Goal: Register for event/course

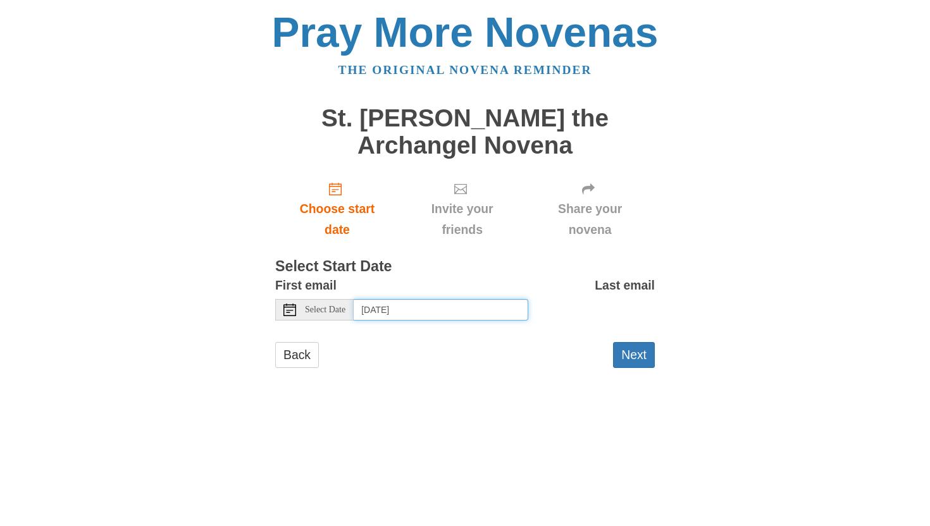
click at [410, 309] on input "Tuesday, September 23rd, 2025" at bounding box center [441, 310] width 175 height 22
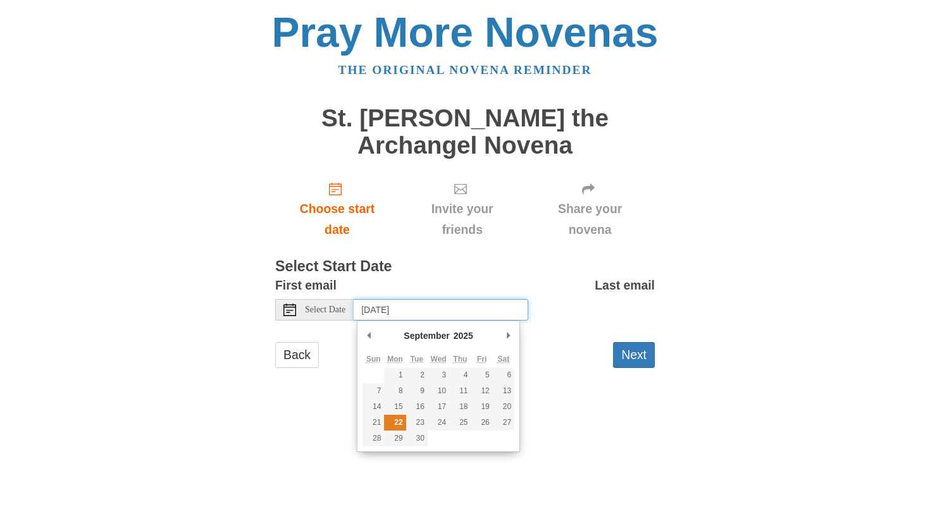
type input "Monday, September 22nd"
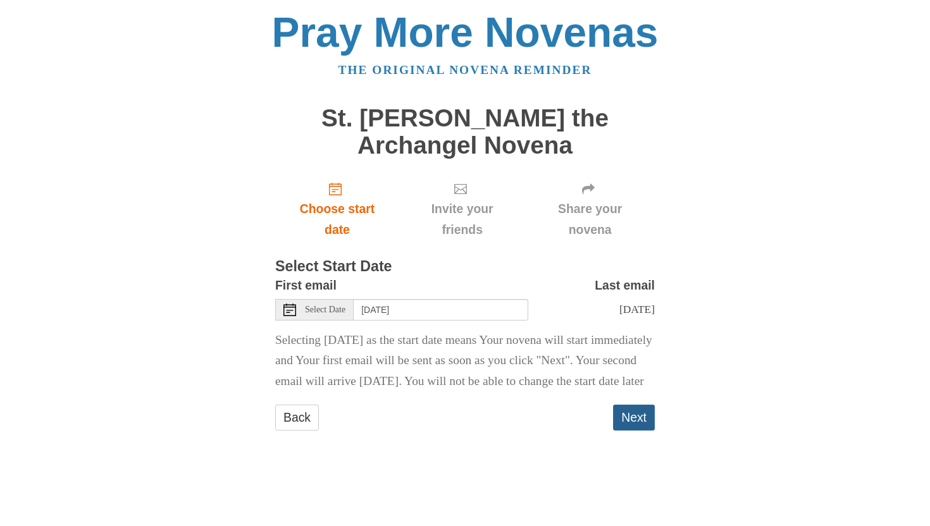
click at [629, 431] on button "Next" at bounding box center [634, 418] width 42 height 26
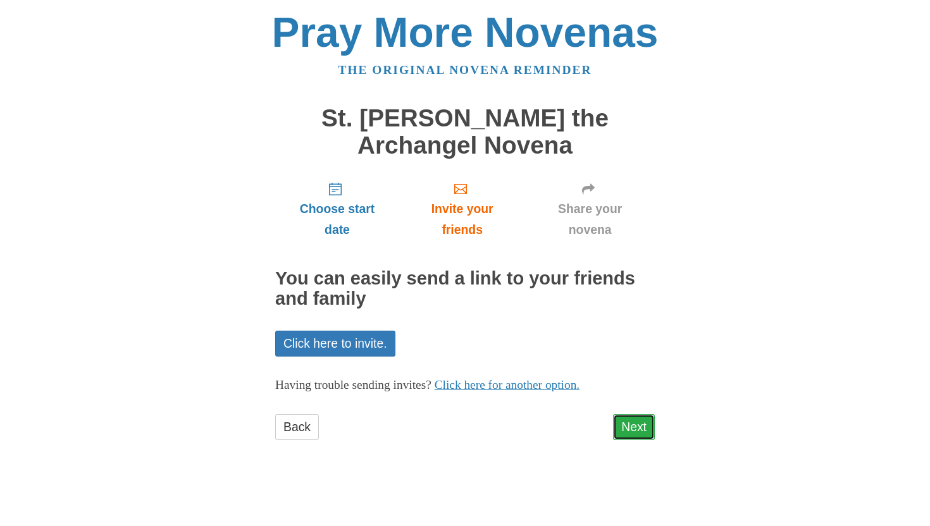
click at [632, 424] on link "Next" at bounding box center [634, 427] width 42 height 26
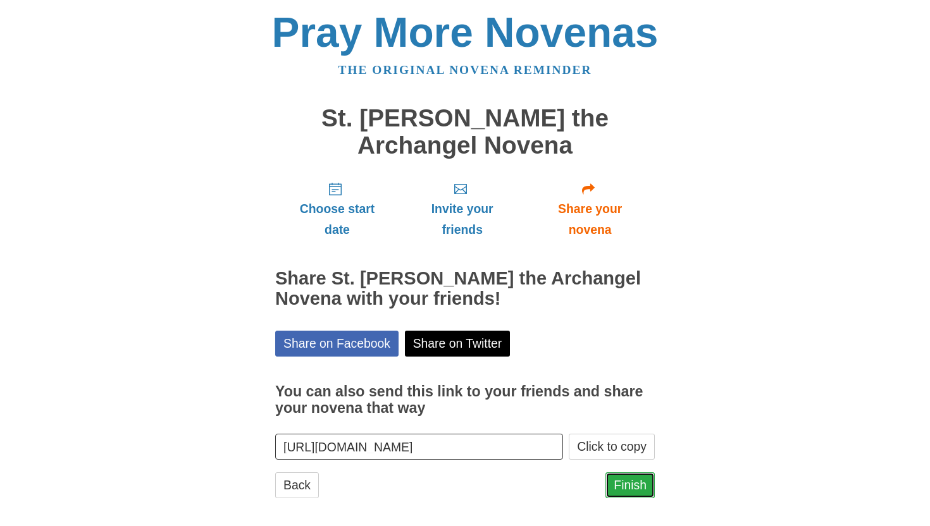
click at [633, 484] on link "Finish" at bounding box center [629, 485] width 49 height 26
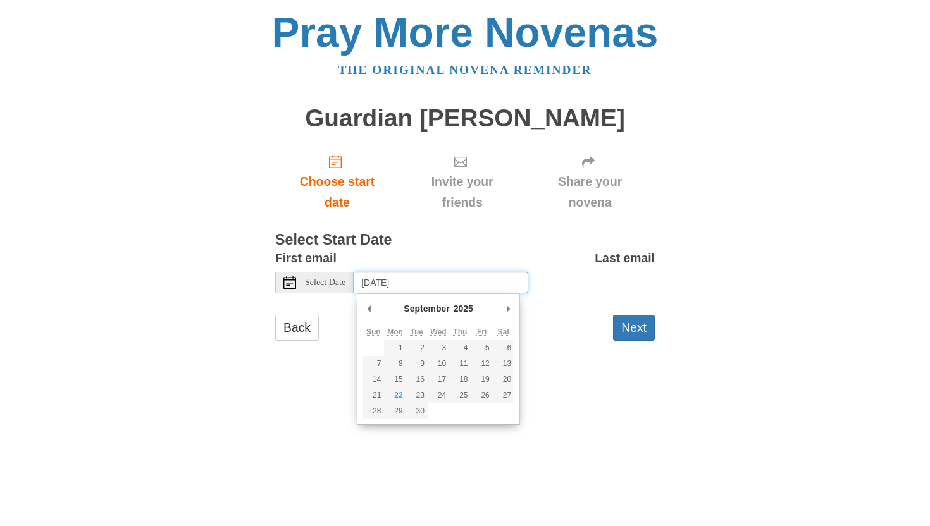
click at [373, 287] on input "Tuesday, September 23rd, 2025" at bounding box center [441, 283] width 175 height 22
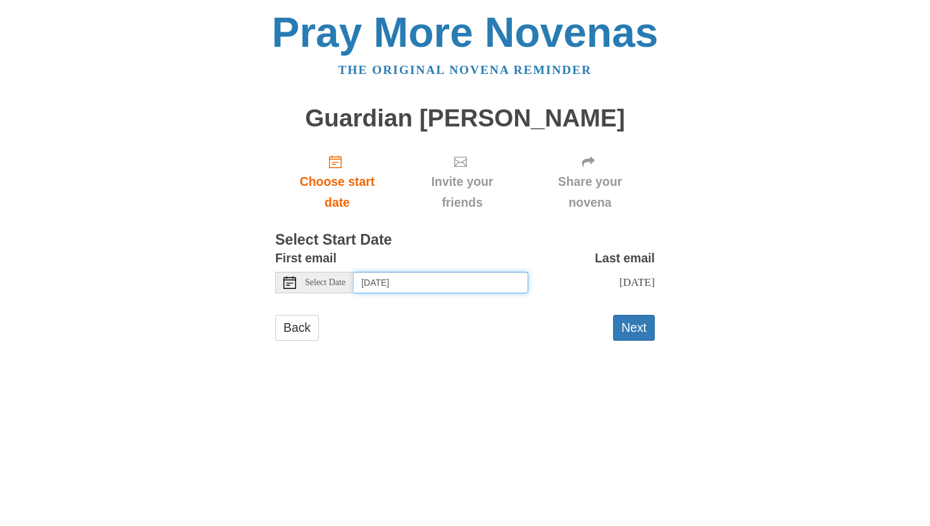
click at [491, 283] on input "Wednesday, September 24th" at bounding box center [441, 283] width 175 height 22
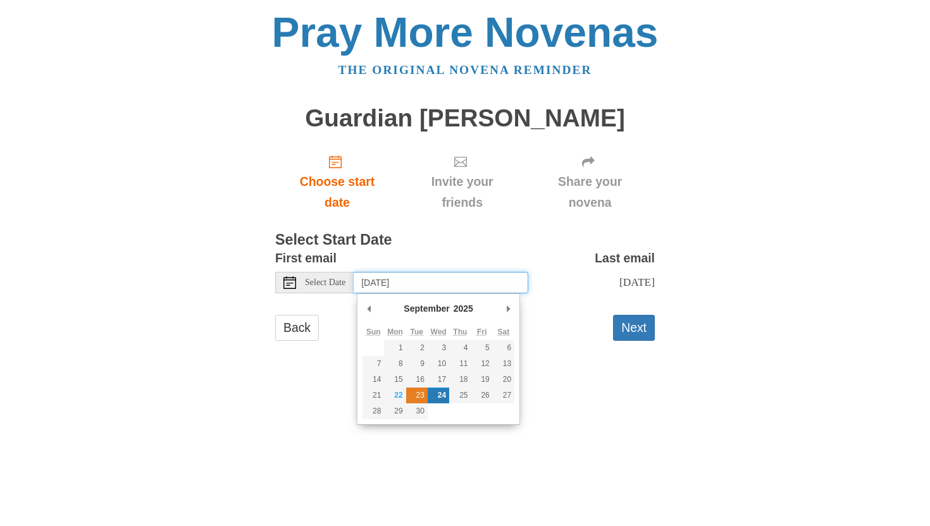
type input "Tuesday, September 23rd"
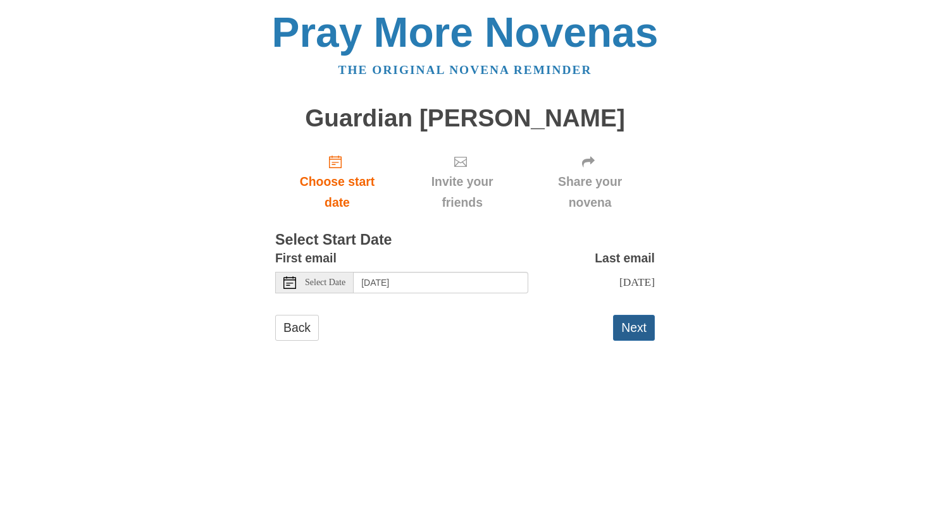
click at [629, 331] on button "Next" at bounding box center [634, 328] width 42 height 26
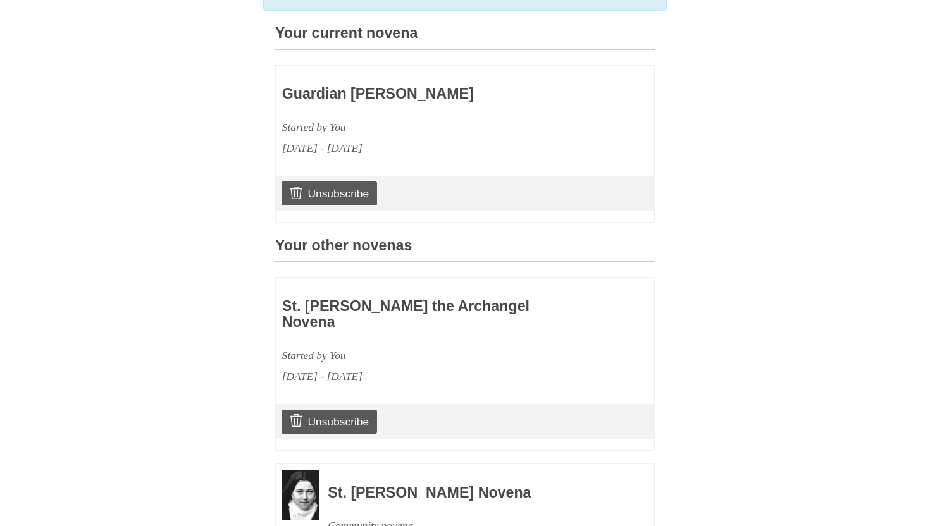
scroll to position [481, 0]
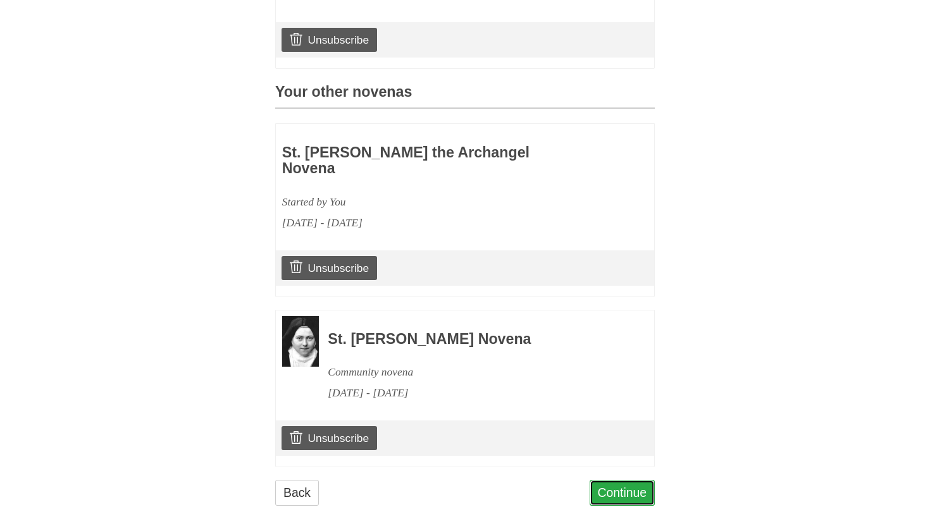
click at [632, 480] on link "Continue" at bounding box center [622, 493] width 66 height 26
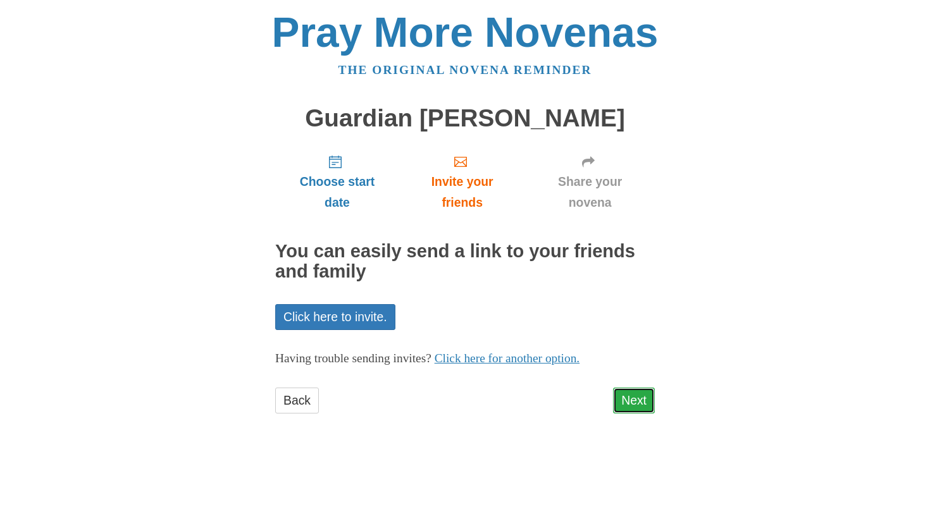
click at [641, 404] on link "Next" at bounding box center [634, 401] width 42 height 26
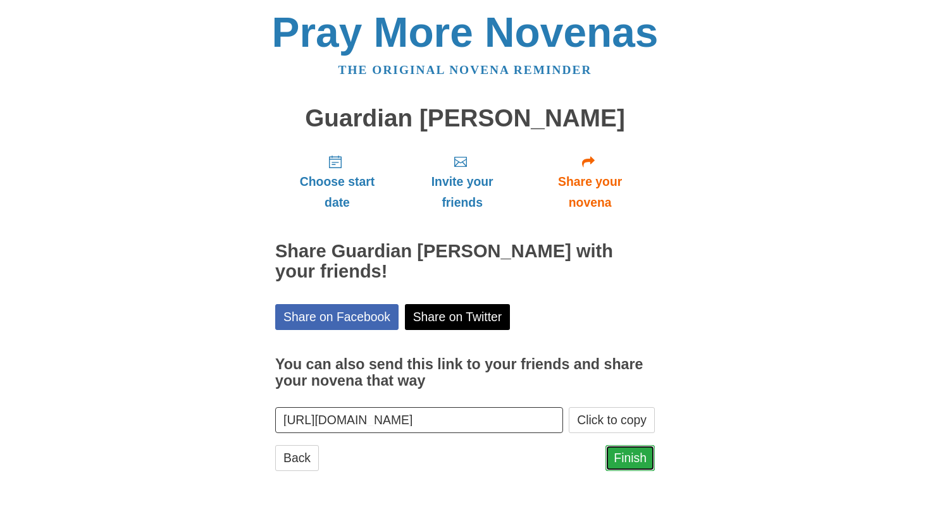
click at [623, 460] on link "Finish" at bounding box center [629, 458] width 49 height 26
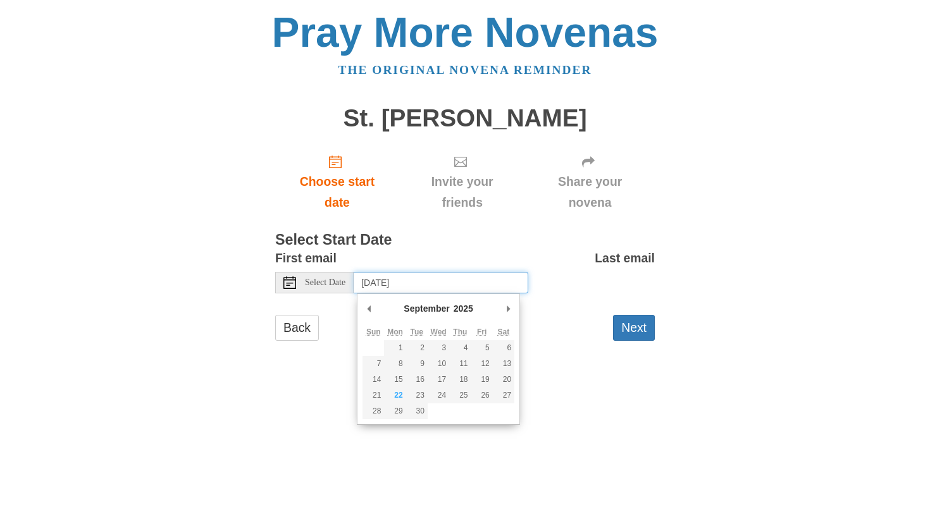
click at [447, 286] on input "Tuesday, September 23rd, 2025" at bounding box center [441, 283] width 175 height 22
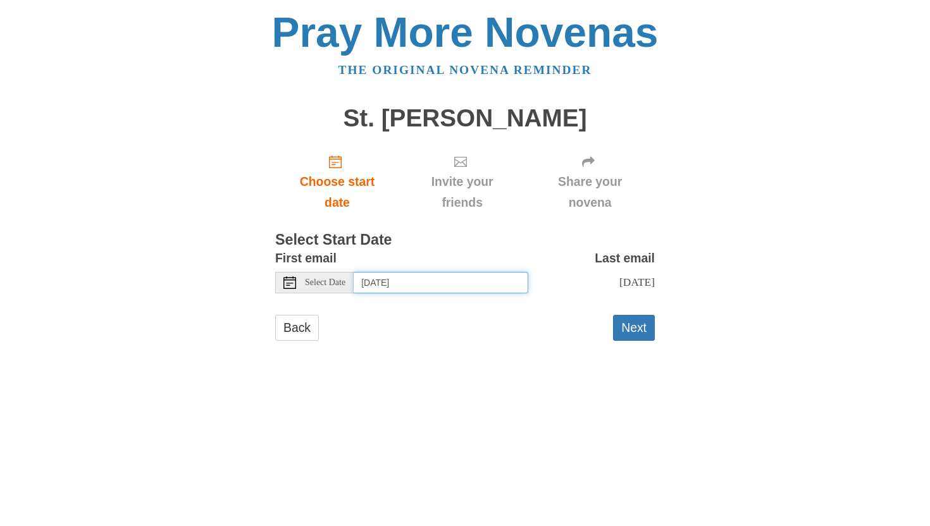
click at [469, 279] on input "Friday, September 26th" at bounding box center [441, 283] width 175 height 22
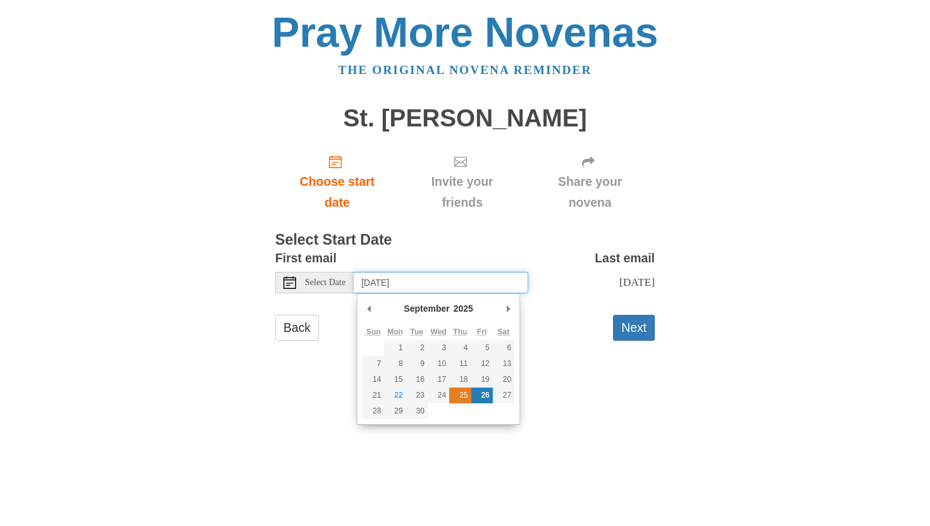
type input "Thursday, September 25th"
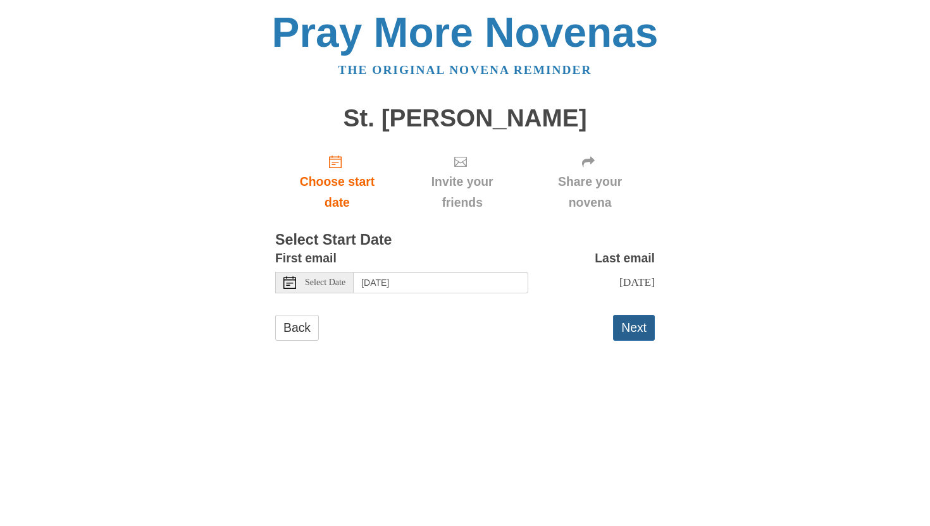
click at [626, 329] on button "Next" at bounding box center [634, 328] width 42 height 26
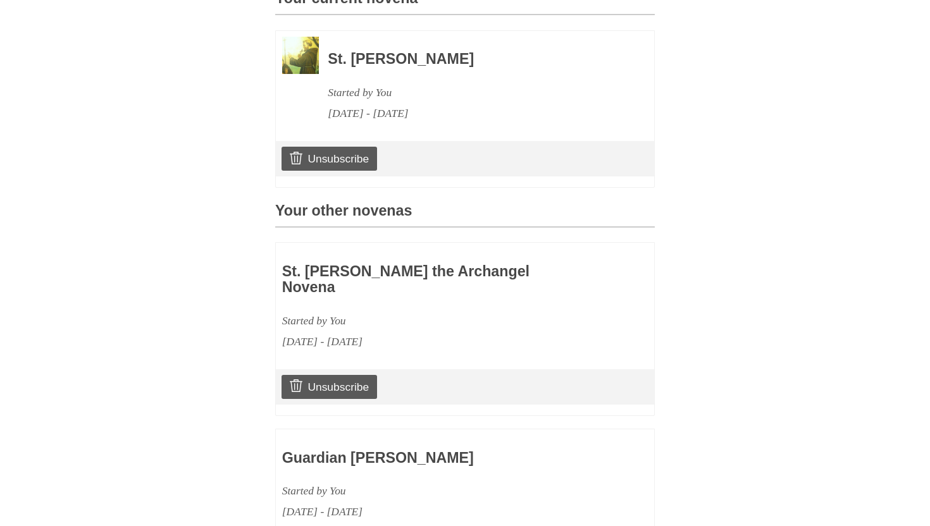
scroll to position [652, 0]
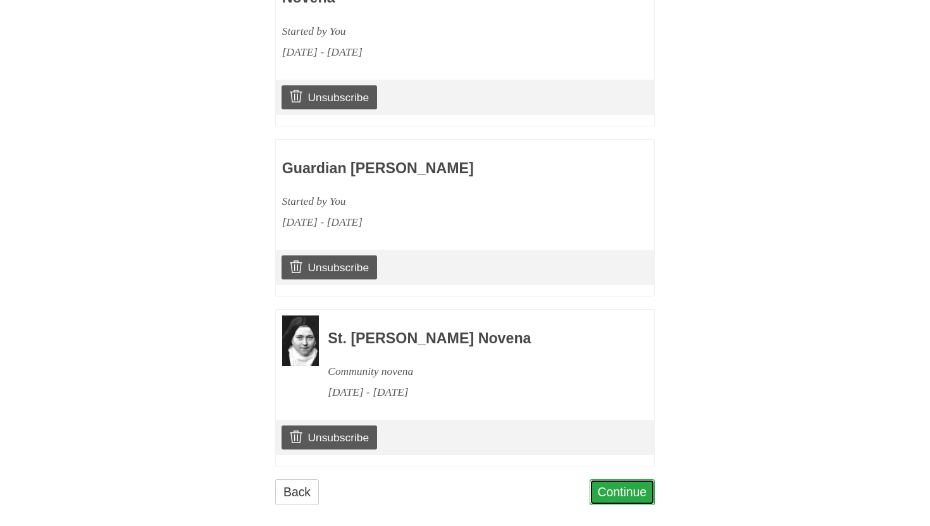
click at [606, 479] on link "Continue" at bounding box center [622, 492] width 66 height 26
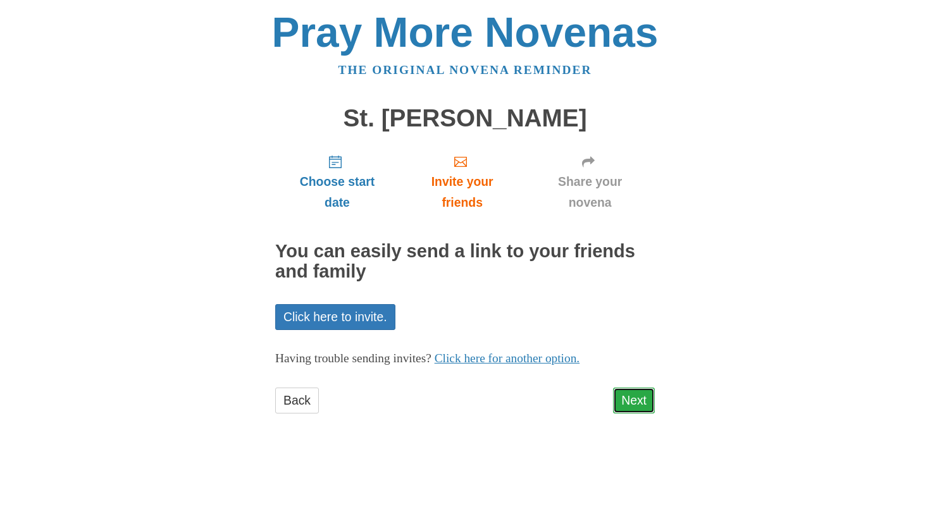
click at [624, 405] on link "Next" at bounding box center [634, 401] width 42 height 26
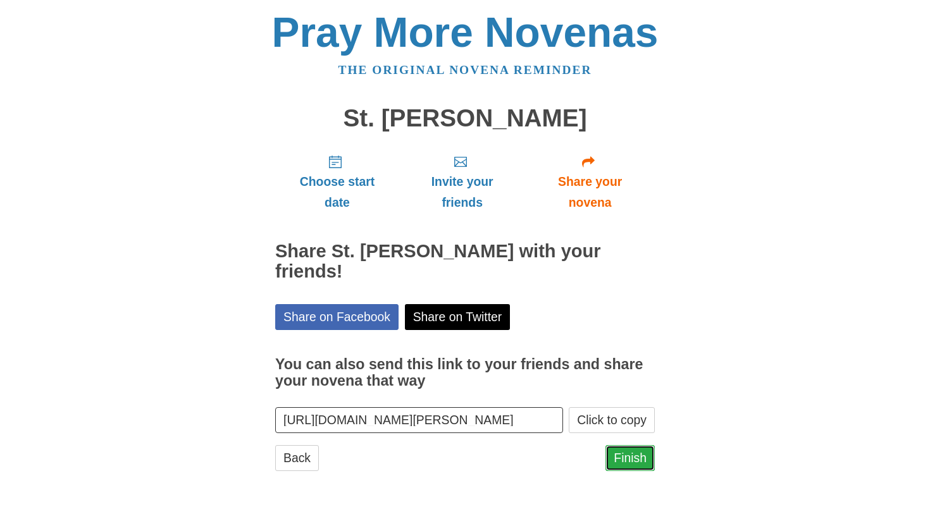
click at [645, 447] on link "Finish" at bounding box center [629, 458] width 49 height 26
